Goal: Find specific page/section: Find specific page/section

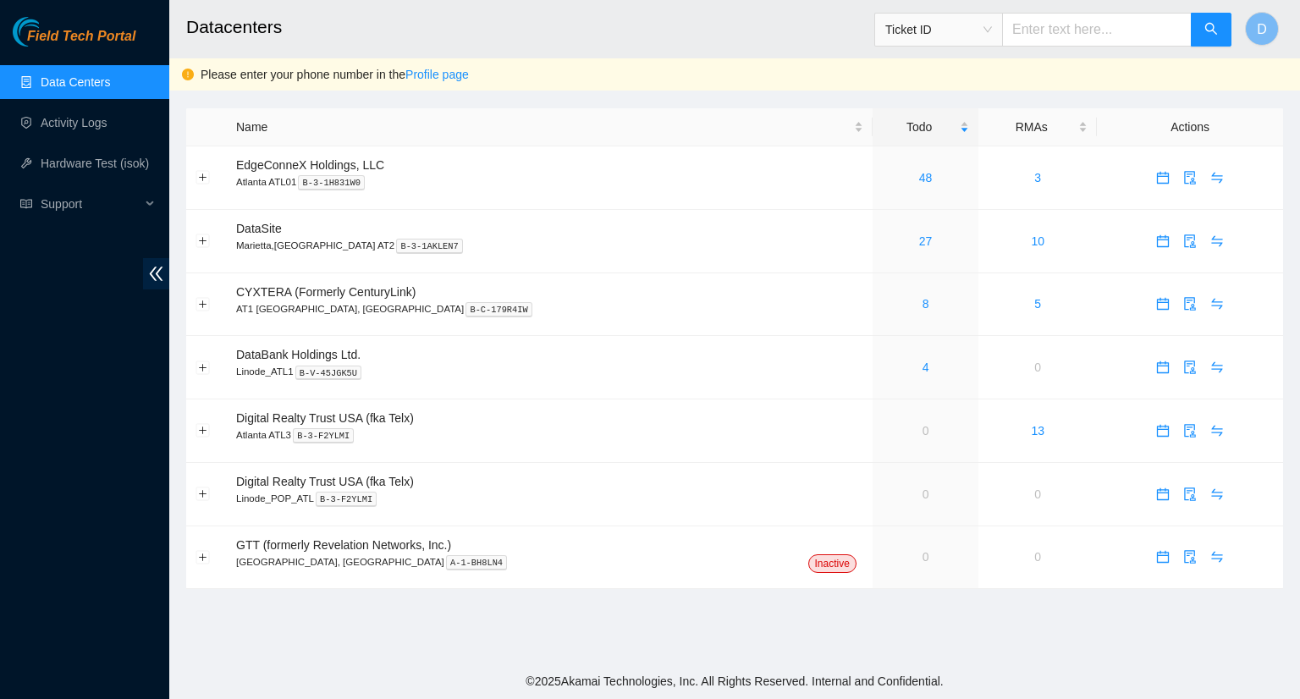
click at [85, 83] on link "Data Centers" at bounding box center [75, 82] width 69 height 14
click at [68, 127] on link "Activity Logs" at bounding box center [74, 123] width 67 height 14
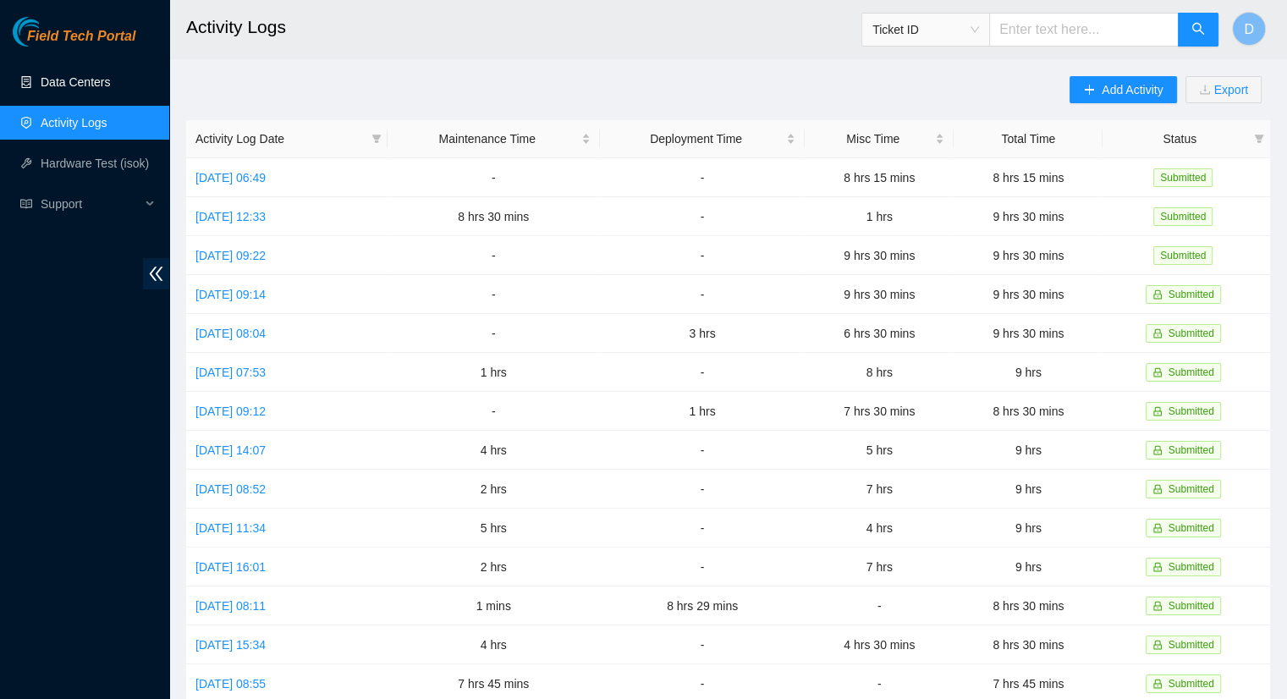
click at [77, 82] on link "Data Centers" at bounding box center [75, 82] width 69 height 14
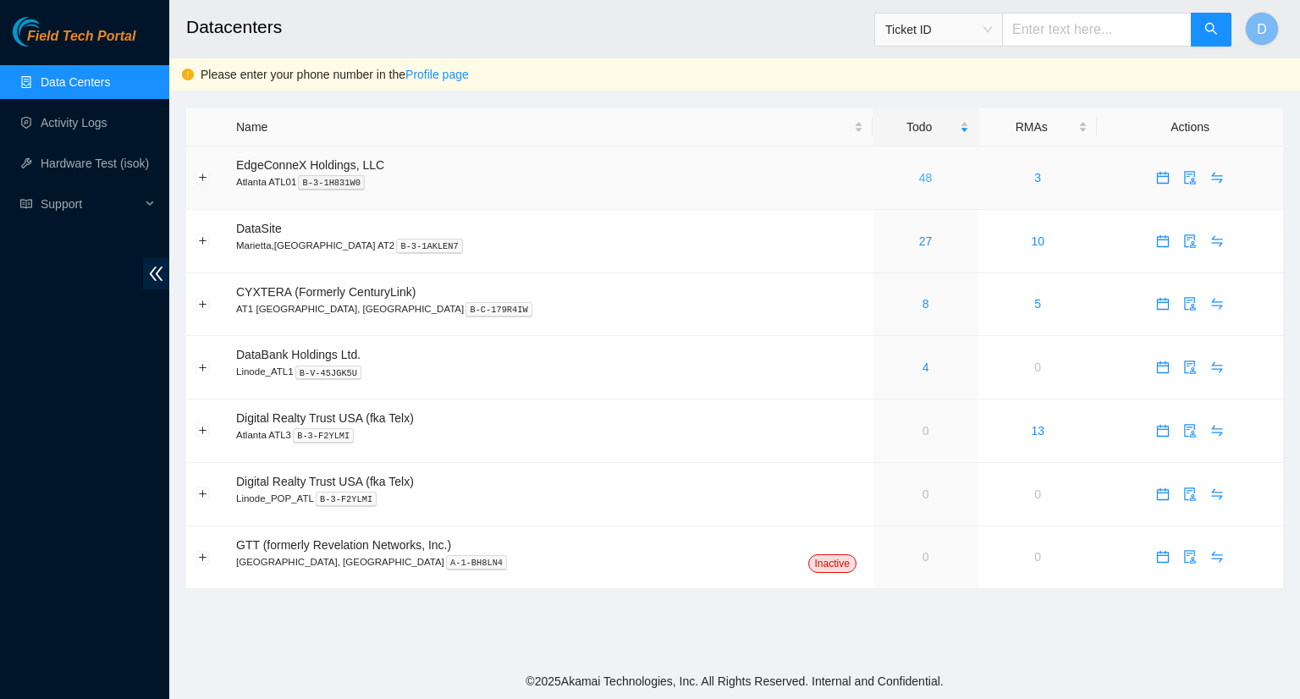
click at [919, 179] on link "48" at bounding box center [926, 178] width 14 height 14
